Goal: Task Accomplishment & Management: Use online tool/utility

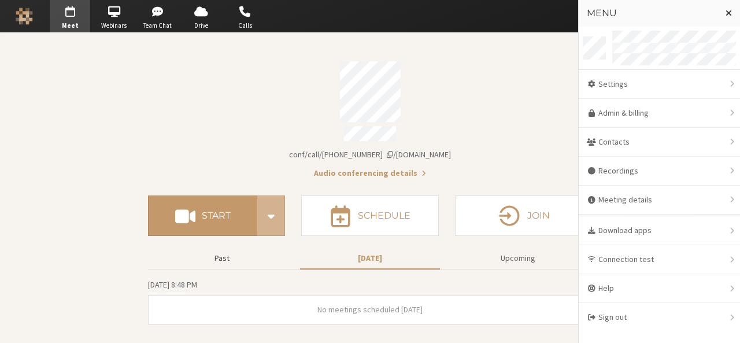
click at [217, 248] on button "Past" at bounding box center [222, 258] width 140 height 20
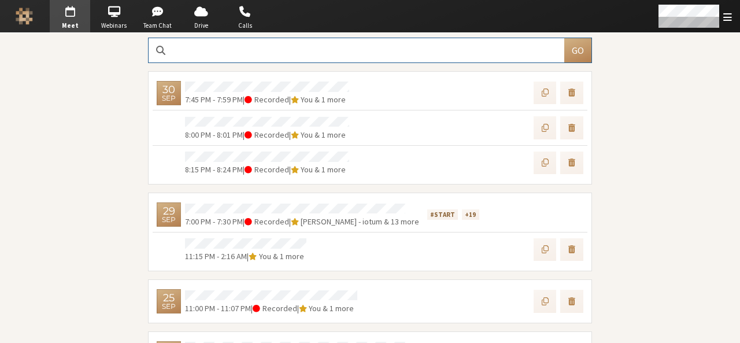
scroll to position [242, 0]
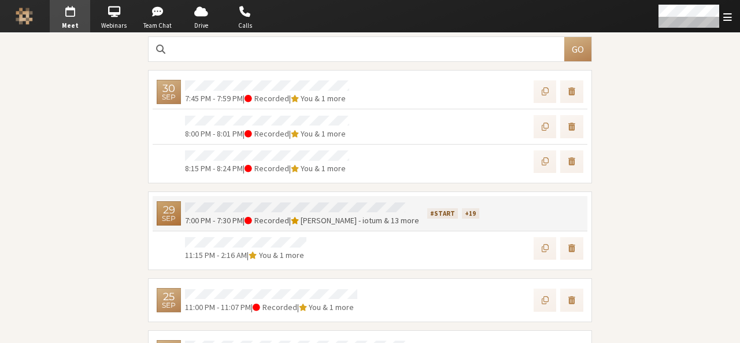
click at [230, 200] on div "7:00 PM - 7:30 PM | Recorded | Sara Atteby - iotum & 13 more" at bounding box center [302, 213] width 242 height 27
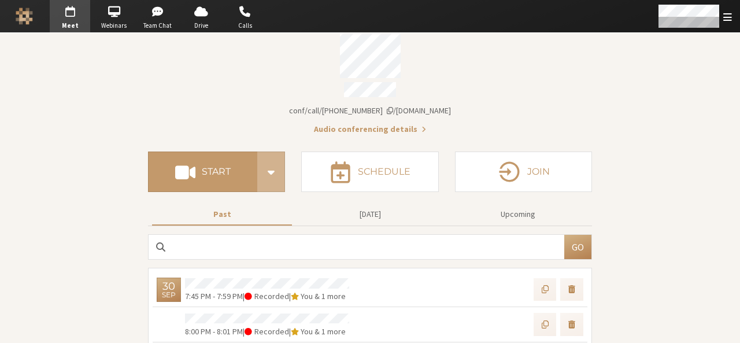
scroll to position [0, 0]
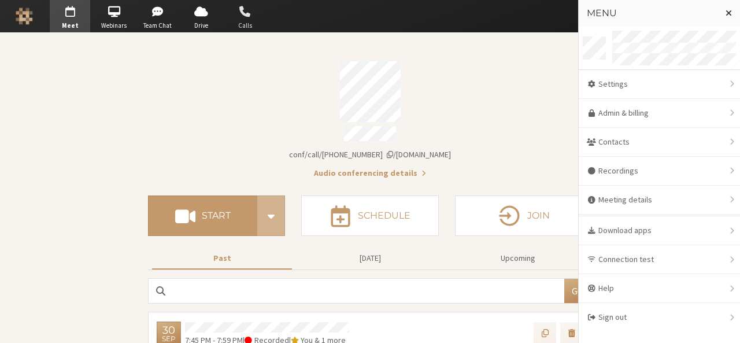
click at [247, 25] on span "Calls" at bounding box center [245, 26] width 40 height 10
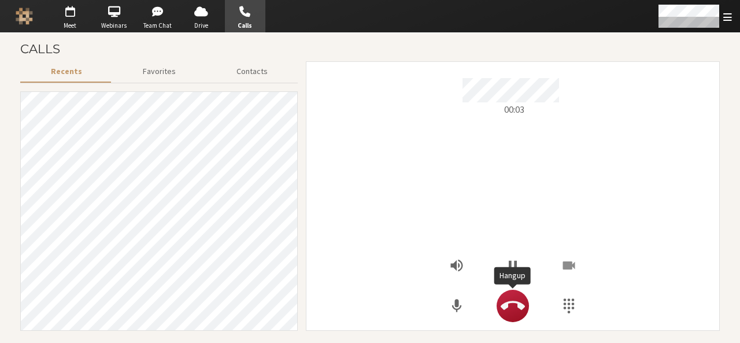
click at [507, 299] on icon "Hangup" at bounding box center [513, 306] width 24 height 24
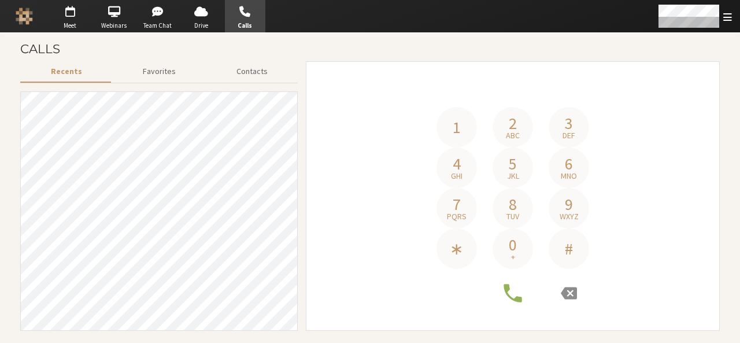
click at [506, 76] on h4 "Phone number" at bounding box center [512, 91] width 396 height 32
click at [726, 13] on span "Open menu" at bounding box center [727, 17] width 9 height 11
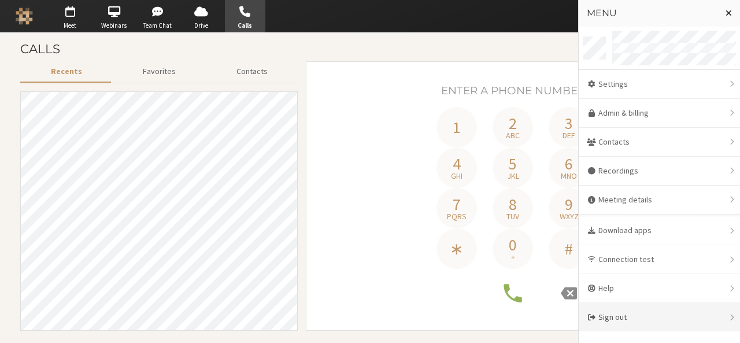
click at [624, 309] on div "Sign out" at bounding box center [659, 317] width 161 height 28
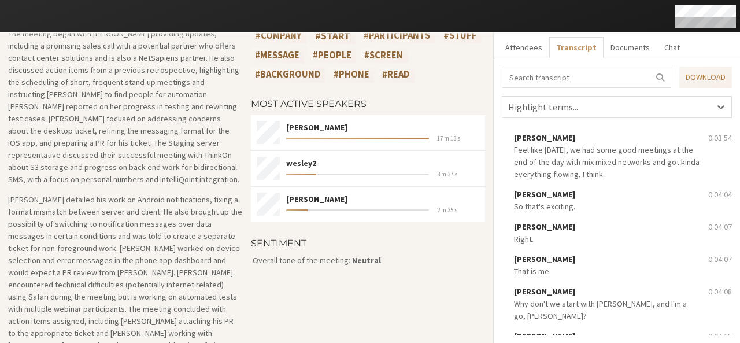
scroll to position [1335, 0]
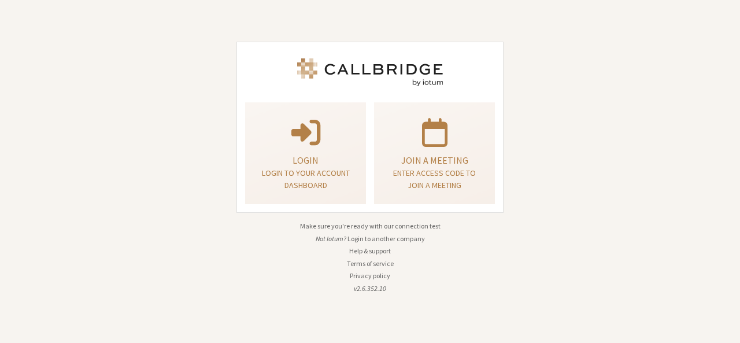
click at [366, 237] on button "Login to another company" at bounding box center [385, 239] width 77 height 10
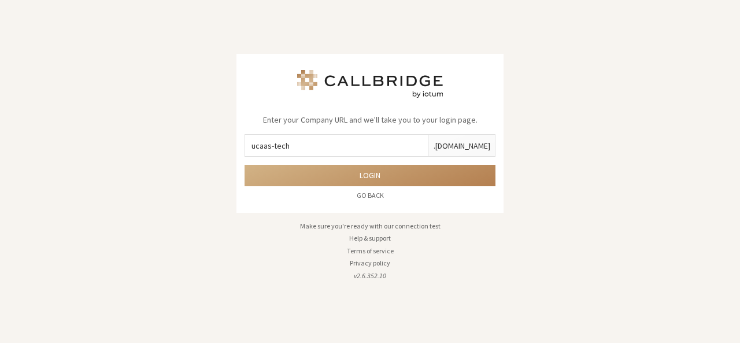
type input "ucaas-tech"
click at [244, 165] on button "Login" at bounding box center [369, 175] width 251 height 21
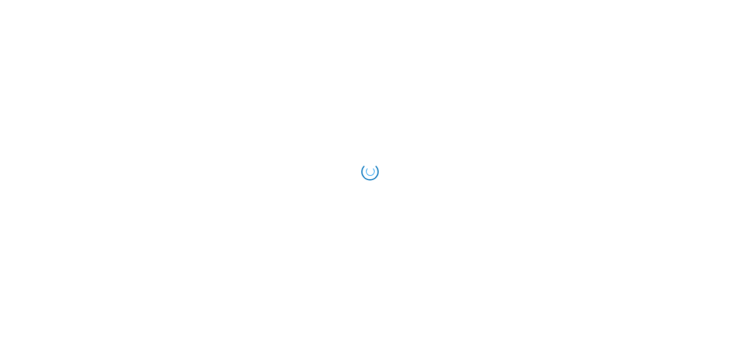
click at [366, 237] on html at bounding box center [370, 171] width 740 height 343
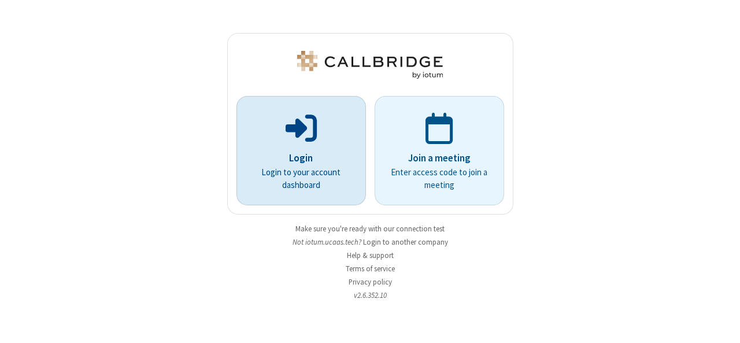
click at [310, 167] on p "Login to your account dashboard" at bounding box center [301, 179] width 97 height 26
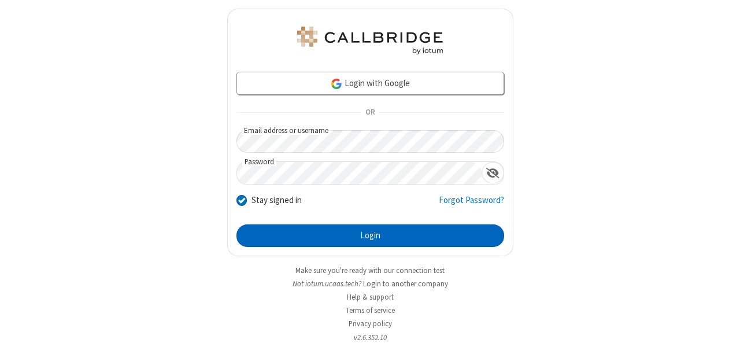
click at [365, 231] on button "Login" at bounding box center [370, 235] width 268 height 23
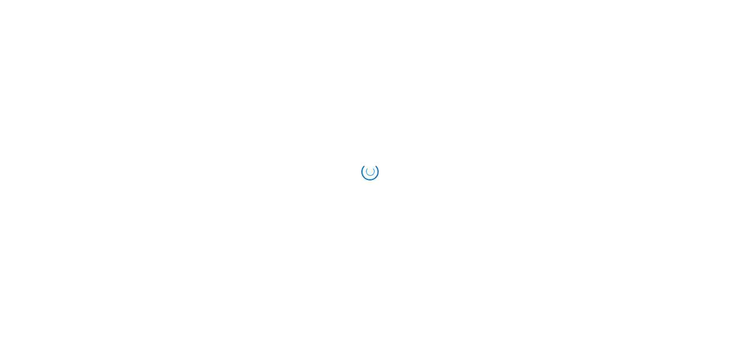
click at [392, 73] on div "Loading..." at bounding box center [370, 171] width 740 height 343
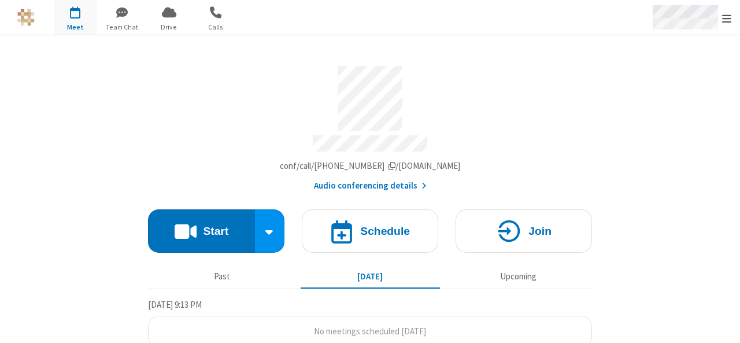
click at [728, 16] on span "Open menu" at bounding box center [726, 19] width 9 height 12
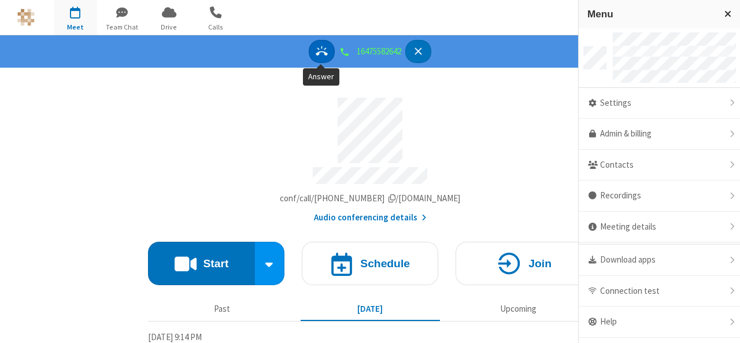
click at [318, 51] on icon "Answer" at bounding box center [322, 51] width 12 height 12
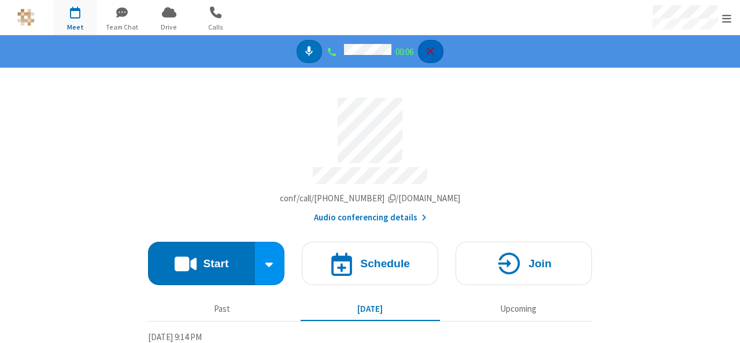
click at [436, 56] on icon "Hangup" at bounding box center [430, 51] width 12 height 12
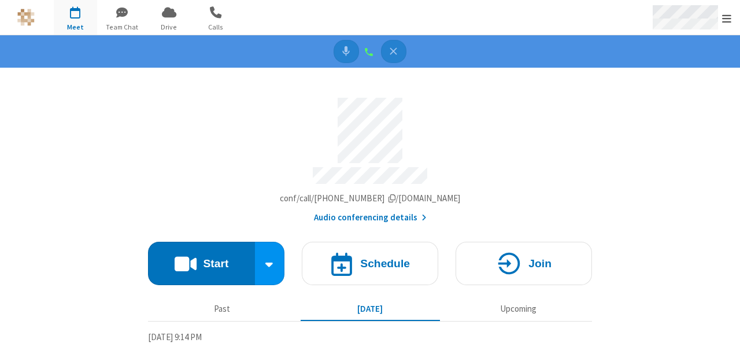
click at [732, 24] on div "Open menu" at bounding box center [691, 17] width 98 height 35
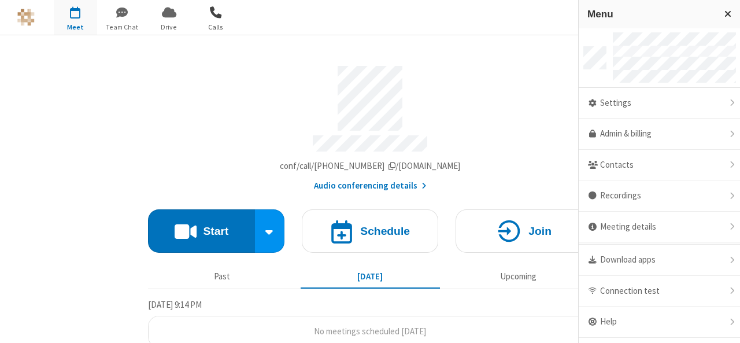
click at [214, 15] on span "button" at bounding box center [215, 12] width 43 height 20
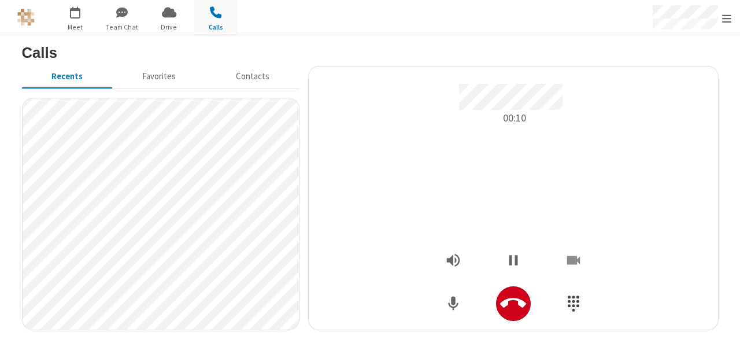
click at [556, 302] on button "Show Dialpad" at bounding box center [573, 303] width 35 height 35
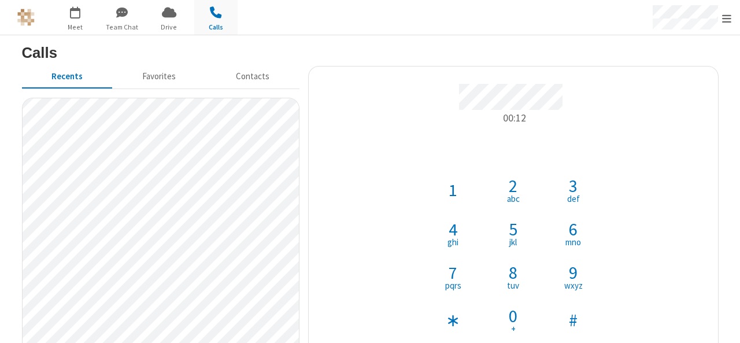
click at [509, 309] on span "0" at bounding box center [513, 315] width 9 height 17
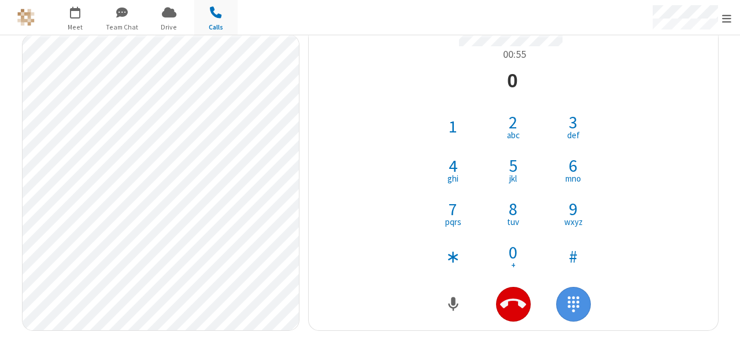
click at [509, 299] on icon "Hangup" at bounding box center [513, 304] width 26 height 10
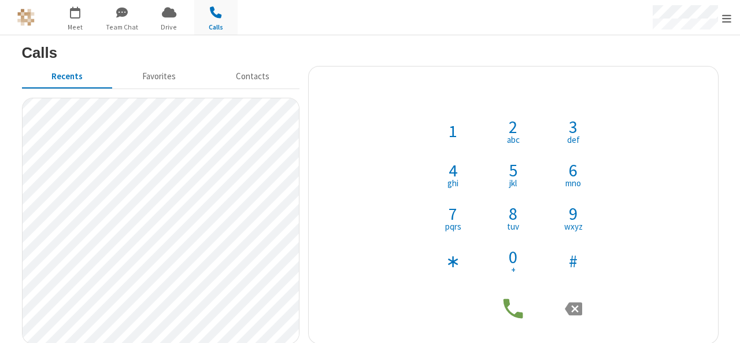
scroll to position [0, 0]
click at [244, 77] on button "Contacts" at bounding box center [252, 77] width 93 height 22
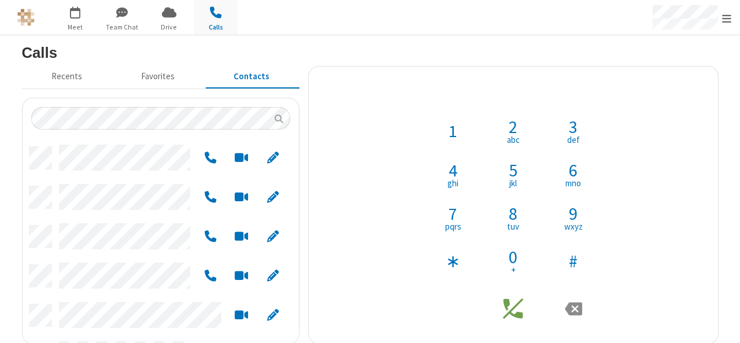
click at [569, 132] on span "3" at bounding box center [573, 126] width 9 height 17
click at [449, 134] on span "1" at bounding box center [453, 130] width 9 height 17
click at [509, 131] on span "2" at bounding box center [513, 126] width 9 height 17
click at [563, 173] on button "6 mno" at bounding box center [572, 174] width 43 height 43
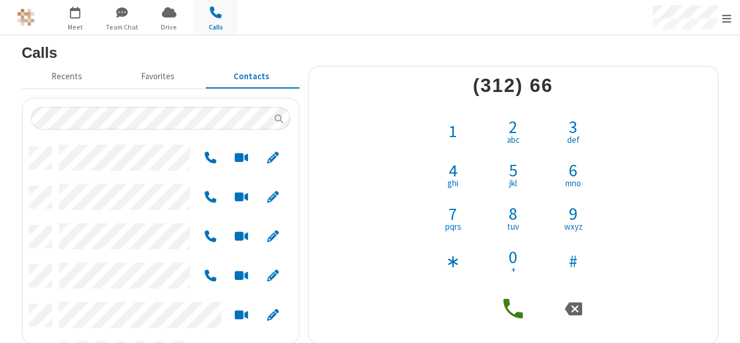
click at [449, 136] on span "1" at bounding box center [453, 130] width 9 height 17
click at [511, 179] on span "jkl" at bounding box center [513, 183] width 8 height 9
click at [573, 171] on button "6 mno" at bounding box center [572, 174] width 43 height 43
click at [520, 210] on button "8 tuv" at bounding box center [512, 217] width 43 height 43
click at [453, 167] on button "4 ghi" at bounding box center [452, 174] width 43 height 43
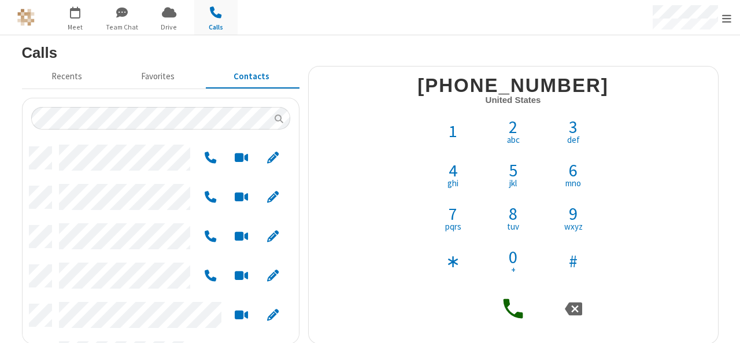
click at [503, 301] on icon at bounding box center [513, 309] width 20 height 20
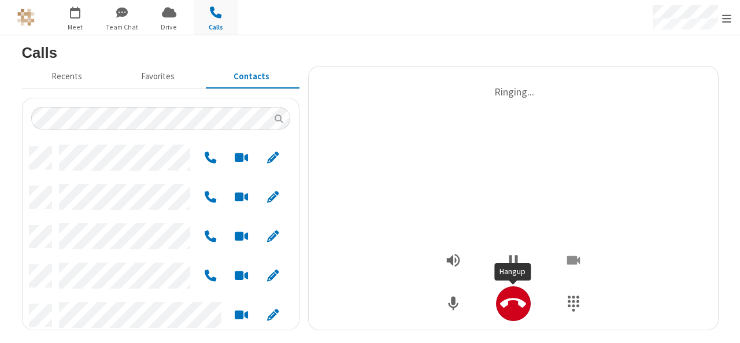
scroll to position [9, 9]
click at [509, 305] on icon "Hangup" at bounding box center [513, 303] width 26 height 26
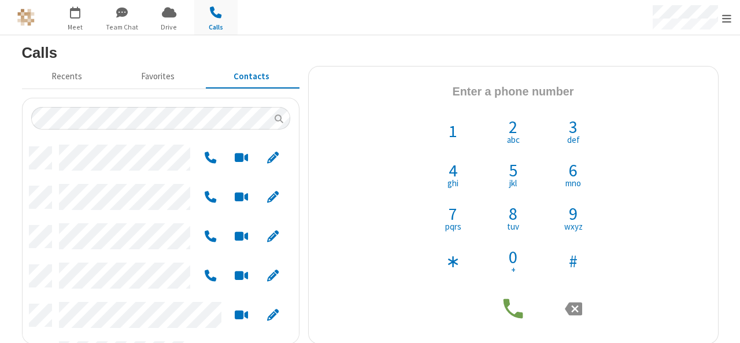
scroll to position [197, 268]
